Goal: Browse casually

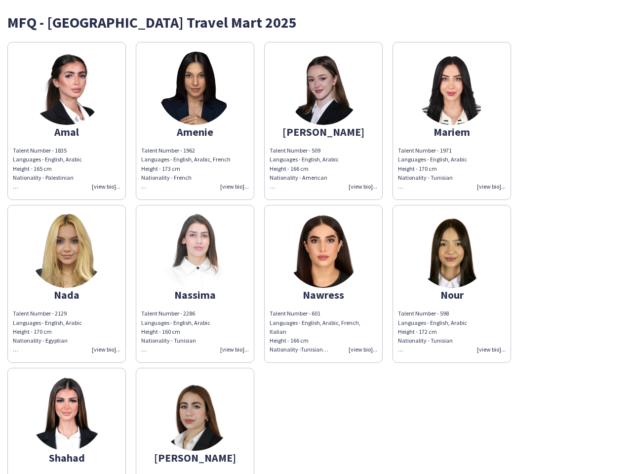
click at [316, 237] on img at bounding box center [323, 251] width 74 height 74
click at [67, 121] on img at bounding box center [67, 88] width 74 height 74
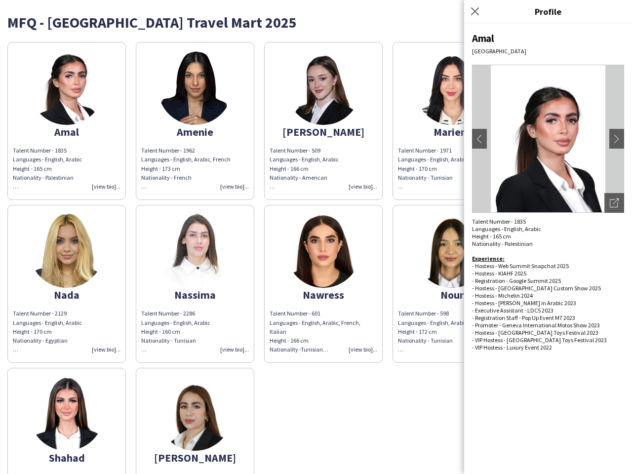
click at [195, 121] on img at bounding box center [195, 88] width 74 height 74
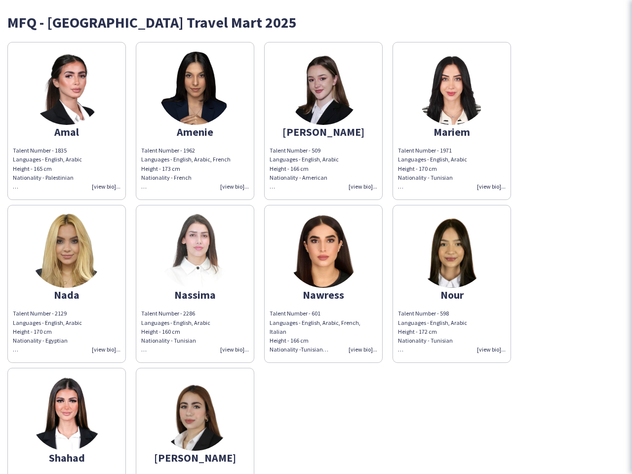
click at [323, 121] on img at bounding box center [323, 88] width 74 height 74
click at [451, 121] on img at bounding box center [451, 88] width 74 height 74
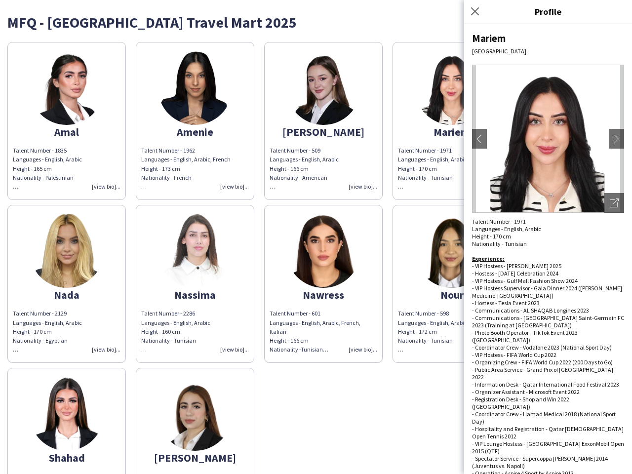
click at [67, 284] on img at bounding box center [67, 251] width 74 height 74
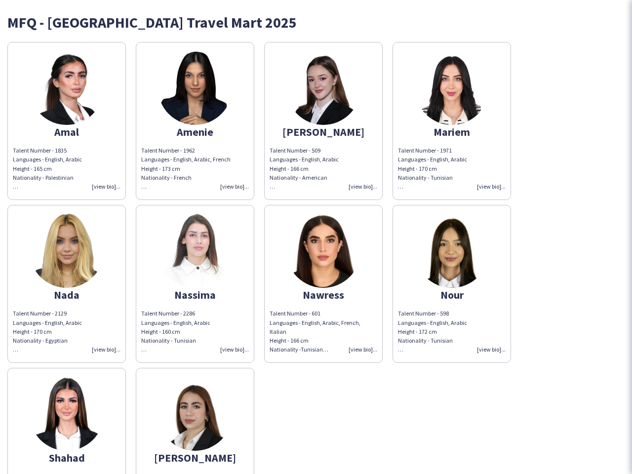
click at [195, 284] on img at bounding box center [195, 251] width 74 height 74
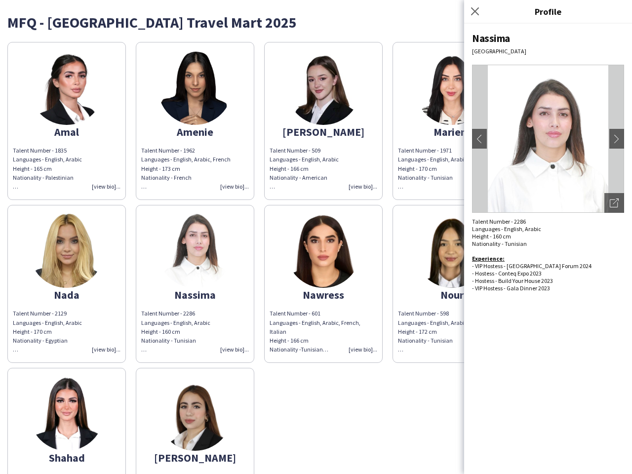
click at [323, 284] on img at bounding box center [323, 251] width 74 height 74
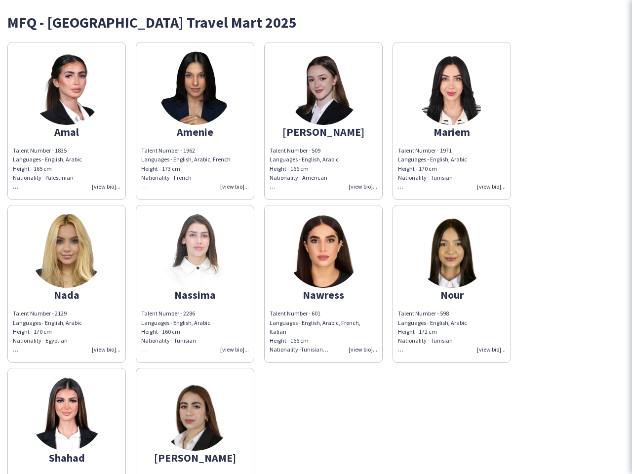
click at [451, 284] on img at bounding box center [451, 251] width 74 height 74
click at [67, 420] on img at bounding box center [67, 413] width 74 height 74
